Goal: Task Accomplishment & Management: Manage account settings

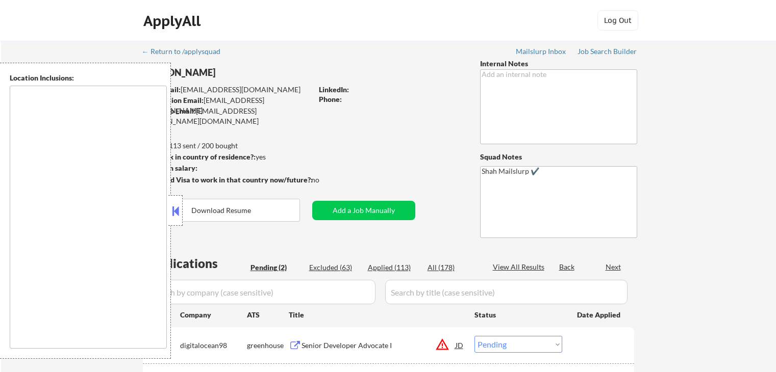
select select ""pending""
type textarea "[GEOGRAPHIC_DATA], [GEOGRAPHIC_DATA] [GEOGRAPHIC_DATA], [GEOGRAPHIC_DATA] [GEOG…"
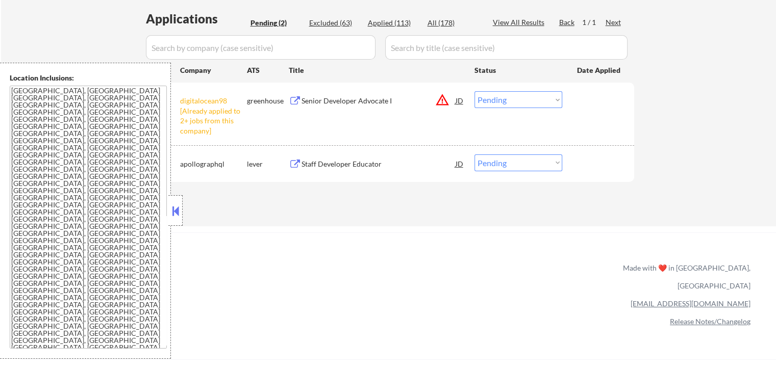
scroll to position [255, 0]
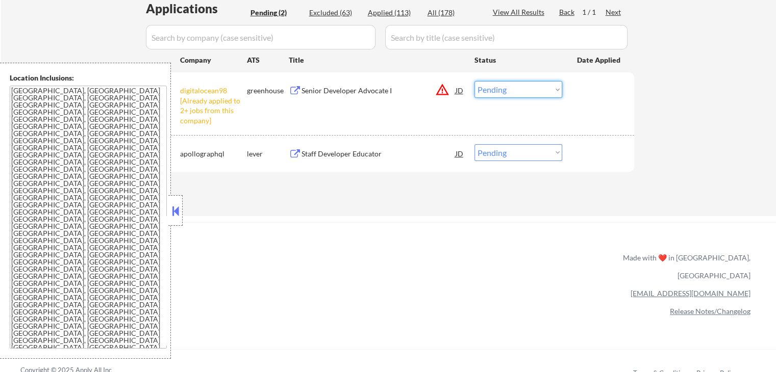
click at [533, 89] on select "Choose an option... Pending Applied Excluded (Questions) Excluded (Expired) Exc…" at bounding box center [518, 89] width 88 height 17
click at [474, 81] on select "Choose an option... Pending Applied Excluded (Questions) Excluded (Expired) Exc…" at bounding box center [518, 89] width 88 height 17
click at [306, 155] on div "Staff Developer Educator" at bounding box center [378, 154] width 154 height 10
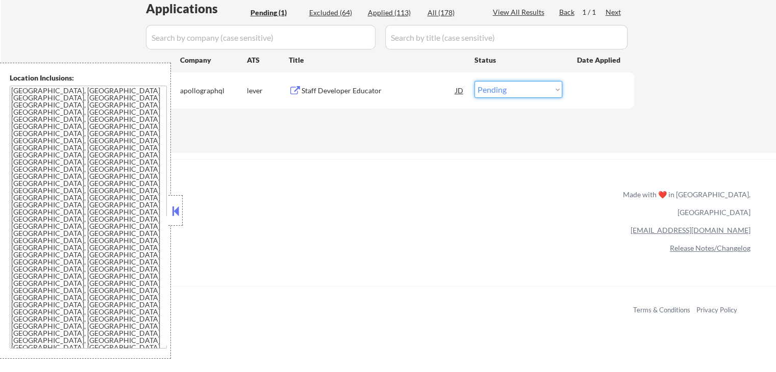
drag, startPoint x: 513, startPoint y: 83, endPoint x: 513, endPoint y: 95, distance: 12.8
click at [513, 83] on select "Choose an option... Pending Applied Excluded (Questions) Excluded (Expired) Exc…" at bounding box center [518, 89] width 88 height 17
select select ""applied""
click at [474, 81] on select "Choose an option... Pending Applied Excluded (Questions) Excluded (Expired) Exc…" at bounding box center [518, 89] width 88 height 17
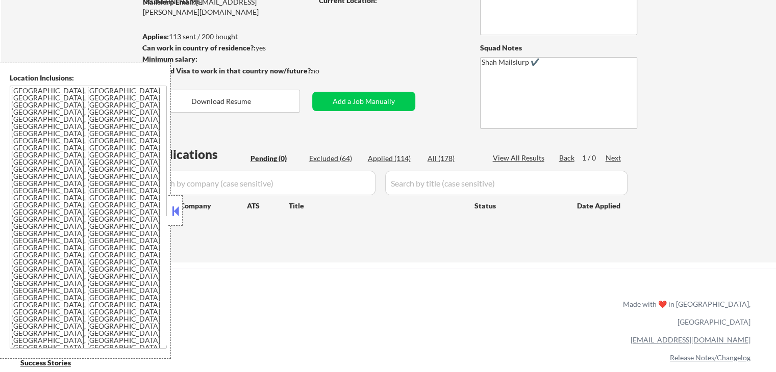
scroll to position [102, 0]
